Goal: Task Accomplishment & Management: Manage account settings

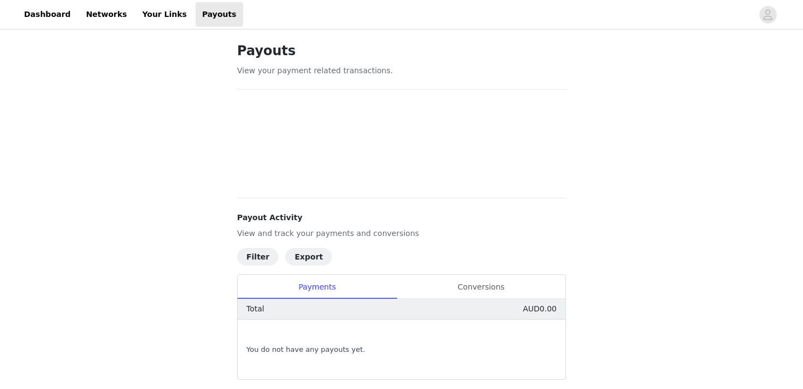
scroll to position [3, 0]
click at [46, 14] on link "Dashboard" at bounding box center [47, 14] width 60 height 25
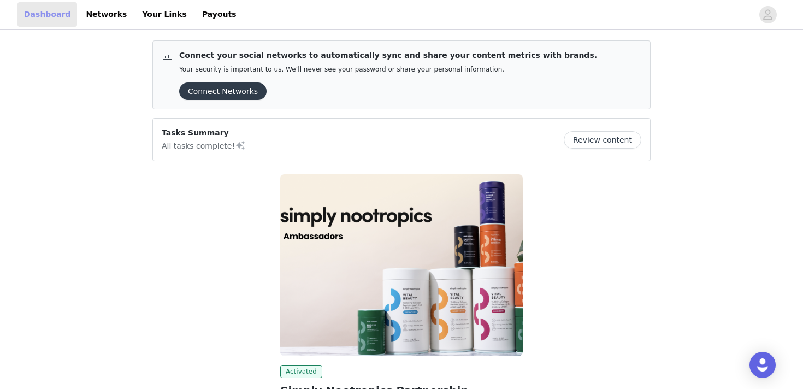
scroll to position [8, 0]
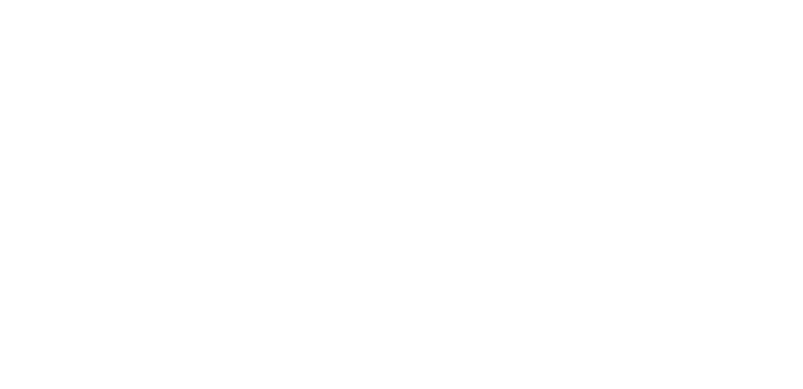
click at [105, 25] on body at bounding box center [401, 194] width 803 height 389
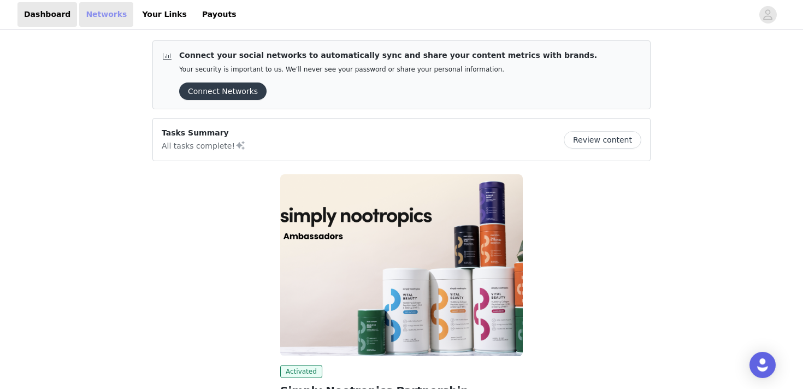
click at [103, 14] on link "Networks" at bounding box center [106, 14] width 54 height 25
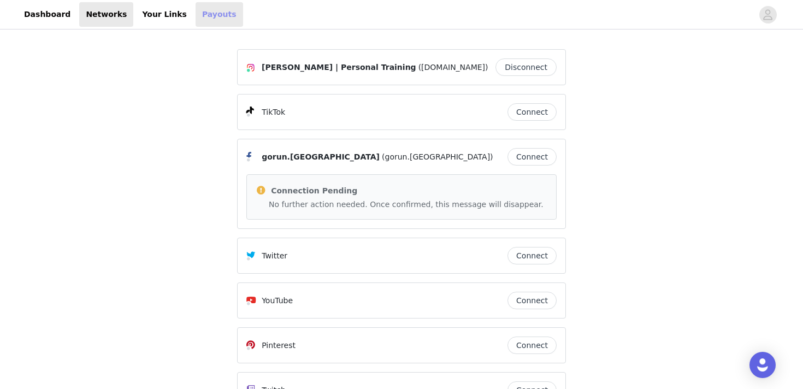
click at [202, 19] on link "Payouts" at bounding box center [218, 14] width 47 height 25
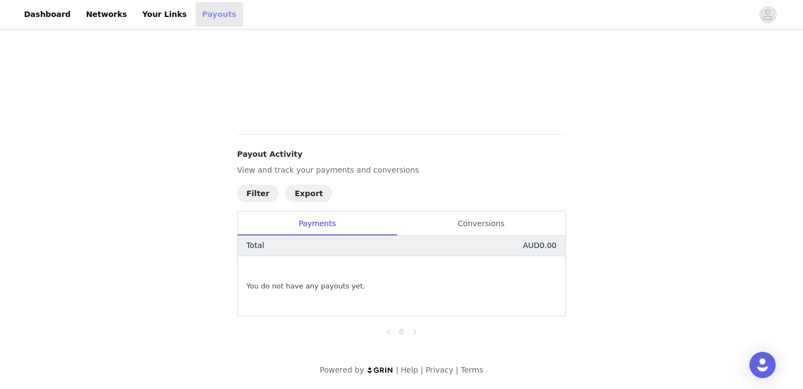
scroll to position [304, 0]
